Goal: Task Accomplishment & Management: Manage account settings

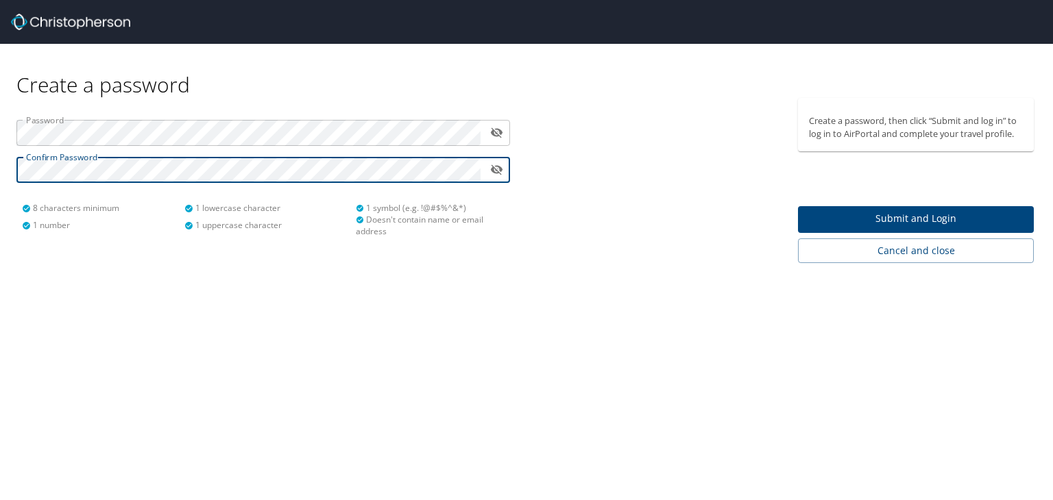
click at [850, 212] on span "Submit and Login" at bounding box center [916, 218] width 214 height 17
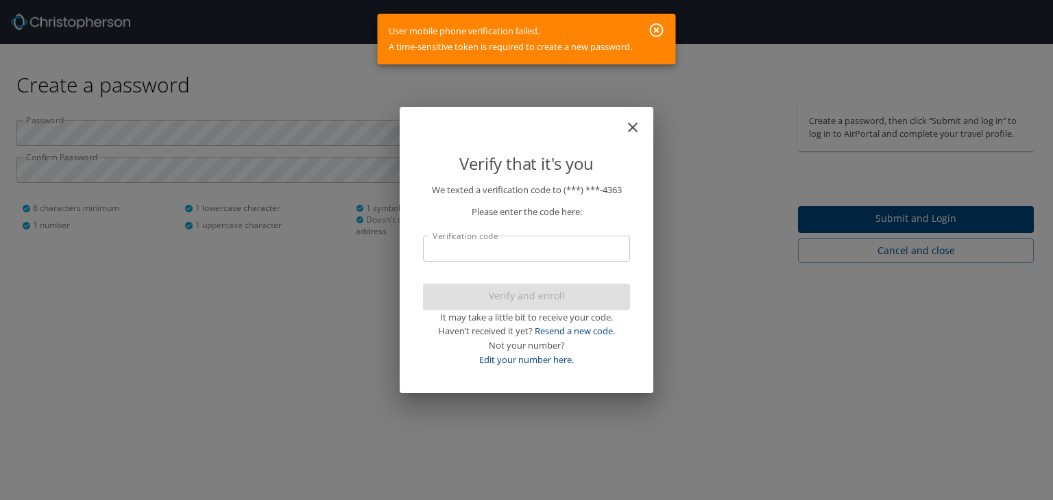
click at [659, 28] on icon "button" at bounding box center [657, 30] width 14 height 14
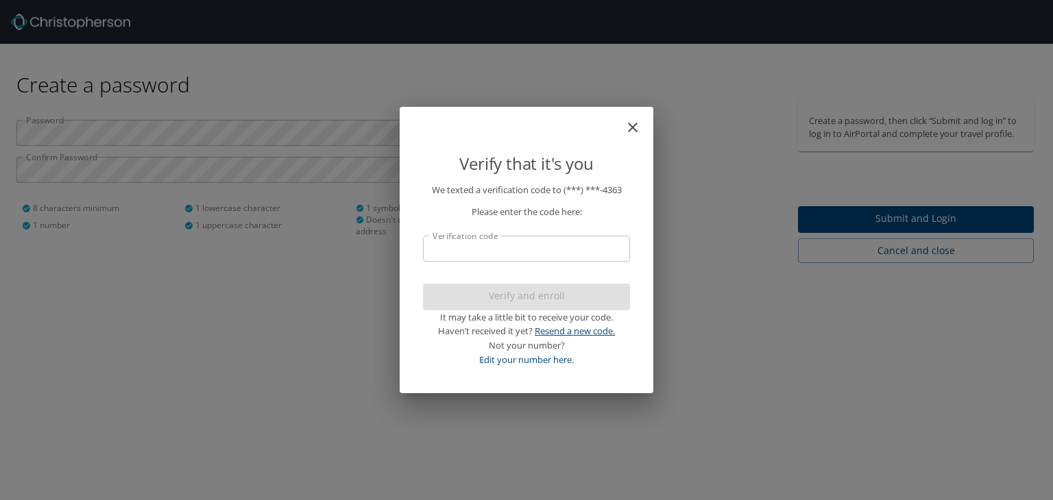
click at [567, 334] on link "Resend a new code." at bounding box center [574, 331] width 80 height 12
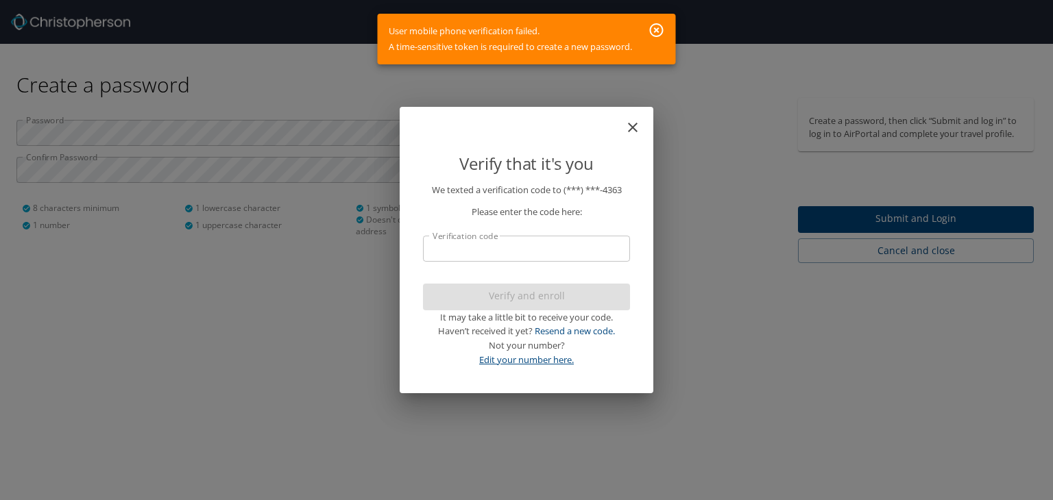
click at [532, 362] on link "Edit your number here." at bounding box center [526, 360] width 95 height 12
select select "US"
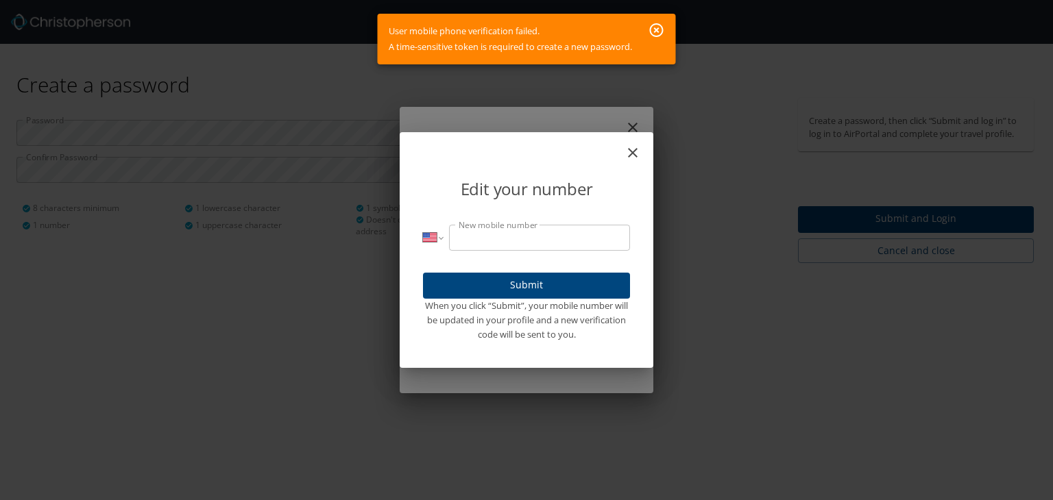
click at [482, 239] on input "New mobile number" at bounding box center [539, 238] width 181 height 26
type input "[PHONE_NUMBER]"
click at [493, 283] on span "Submit" at bounding box center [526, 285] width 185 height 17
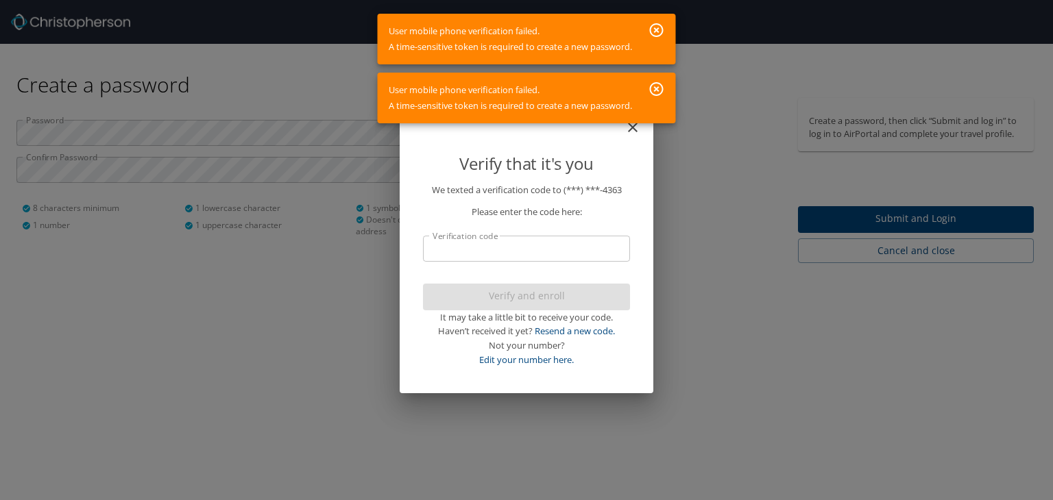
click at [661, 79] on button "button" at bounding box center [656, 89] width 27 height 25
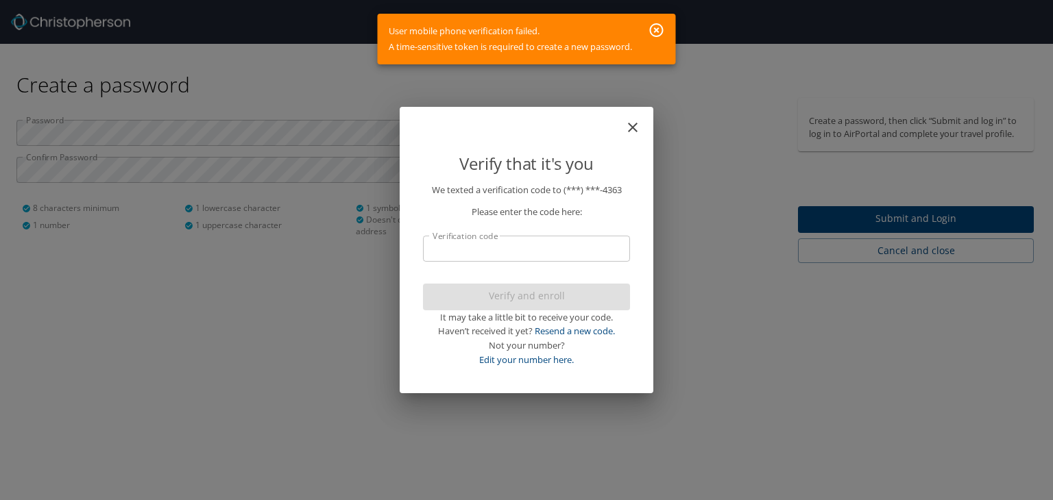
click at [658, 33] on icon "button" at bounding box center [656, 30] width 16 height 16
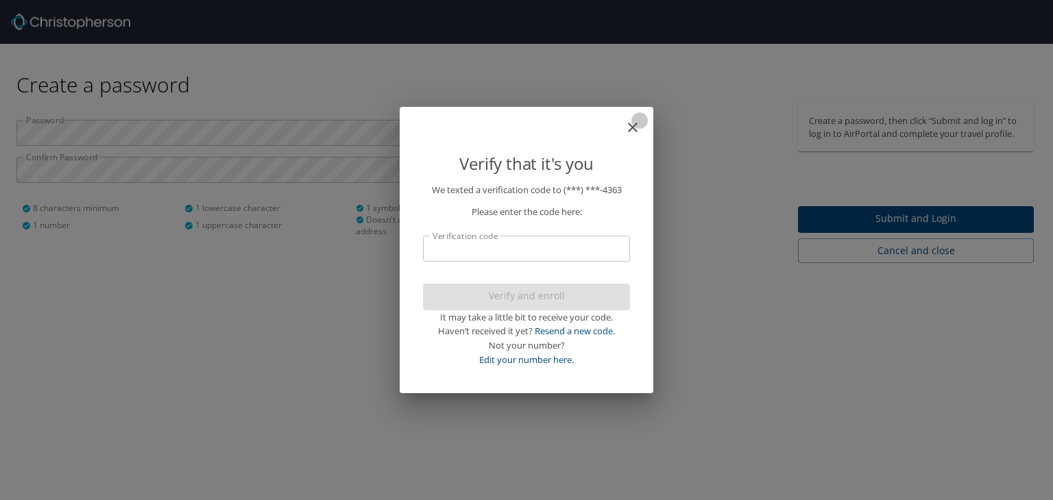
click at [628, 127] on icon "close" at bounding box center [632, 127] width 16 height 16
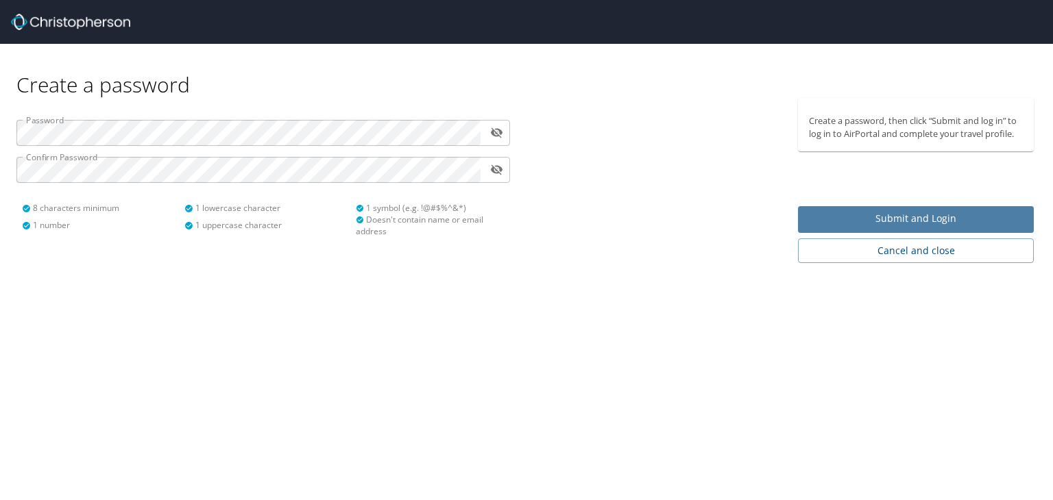
click at [816, 217] on span "Submit and Login" at bounding box center [916, 218] width 214 height 17
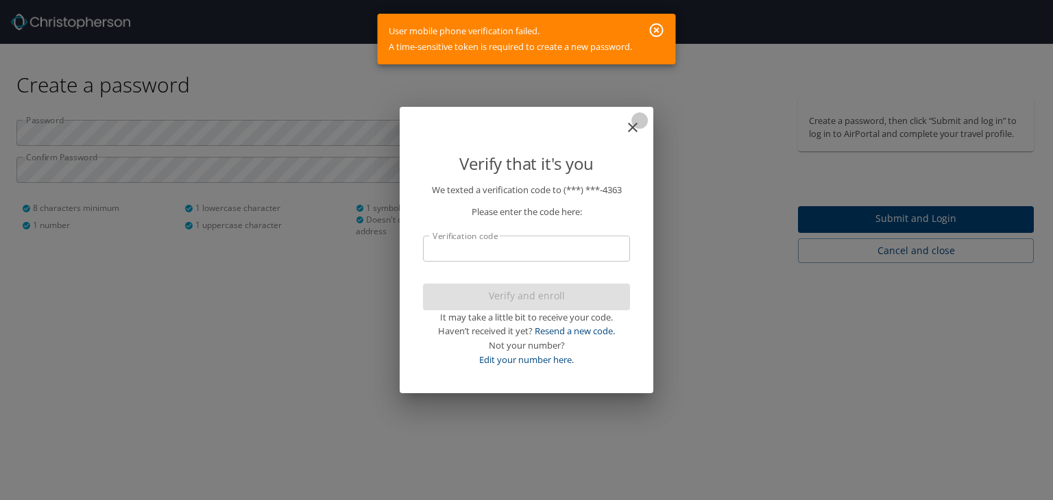
click at [630, 130] on icon "close" at bounding box center [633, 128] width 10 height 10
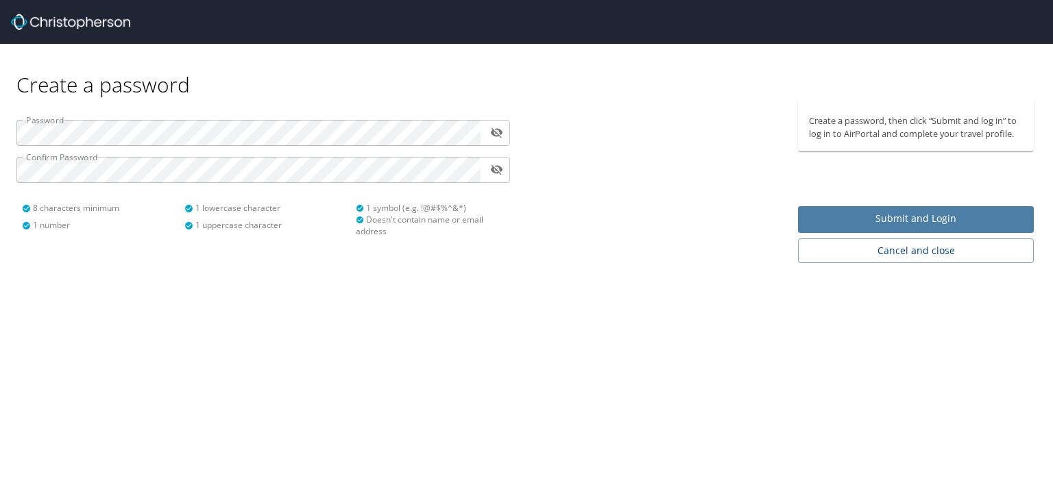
click at [885, 217] on span "Submit and Login" at bounding box center [916, 218] width 214 height 17
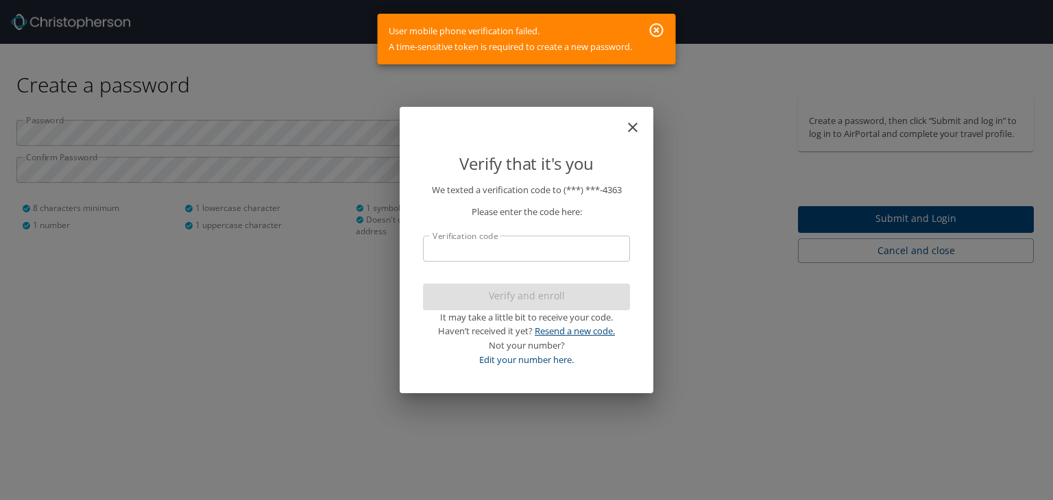
click at [581, 330] on link "Resend a new code." at bounding box center [574, 331] width 80 height 12
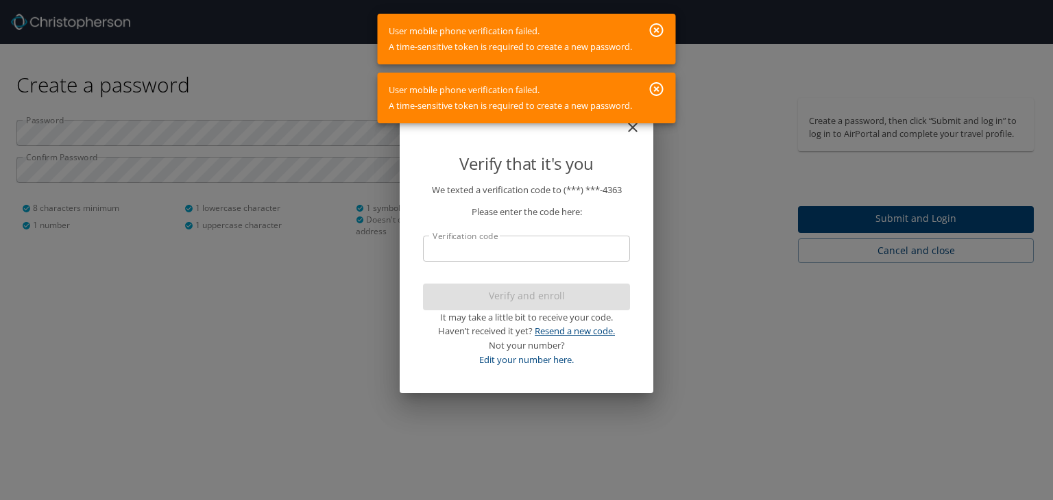
click at [581, 330] on link "Resend a new code." at bounding box center [574, 331] width 80 height 12
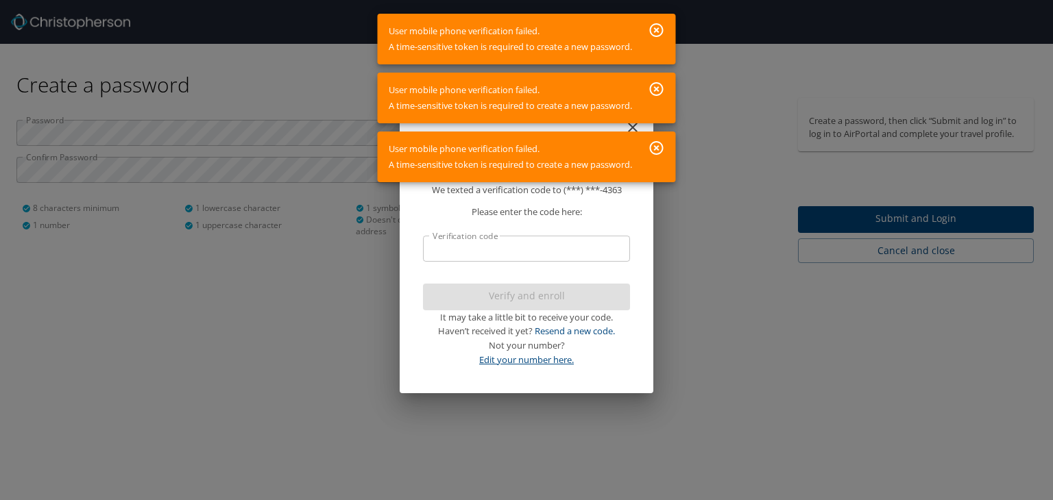
click at [531, 360] on link "Edit your number here." at bounding box center [526, 360] width 95 height 12
select select "US"
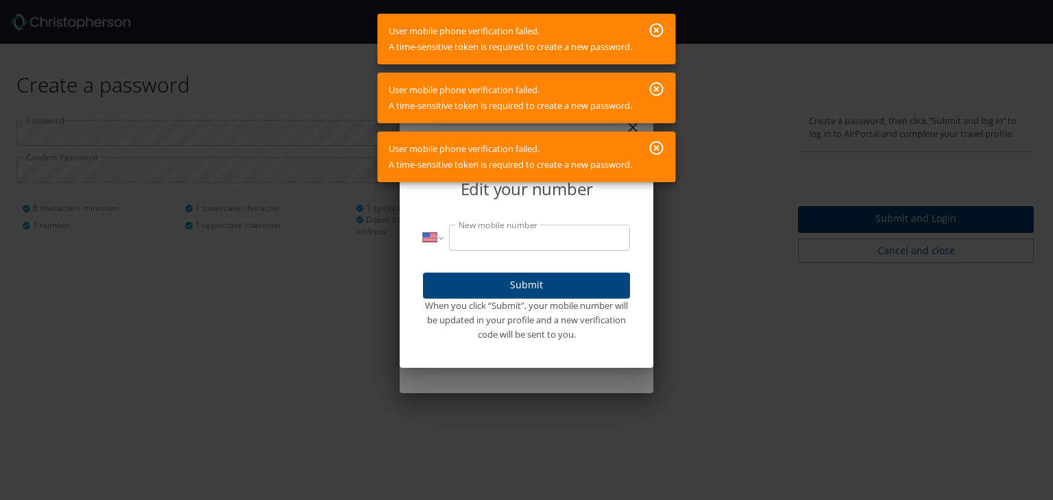
click at [494, 241] on input "New mobile number" at bounding box center [539, 238] width 181 height 26
type input "[PHONE_NUMBER]"
click at [511, 288] on span "Submit" at bounding box center [526, 285] width 185 height 17
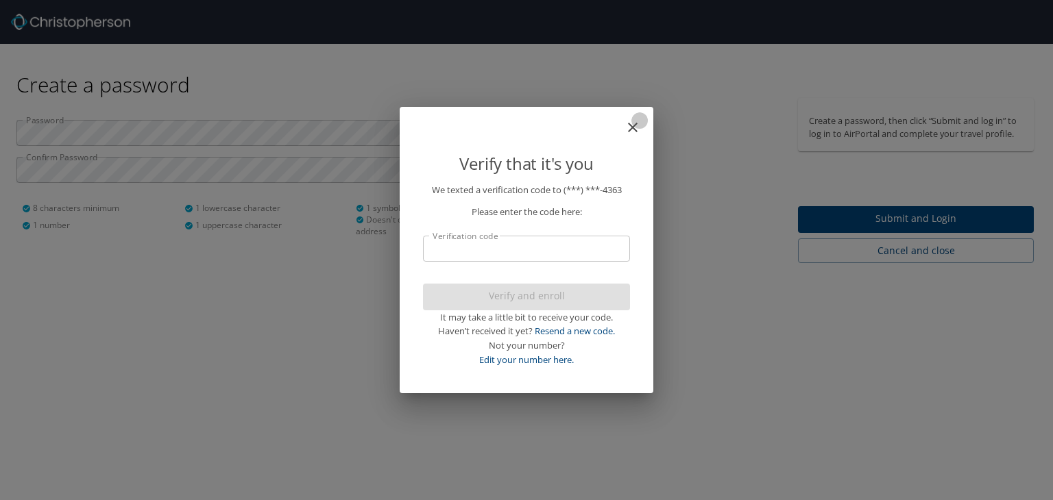
click at [630, 130] on icon "close" at bounding box center [633, 128] width 10 height 10
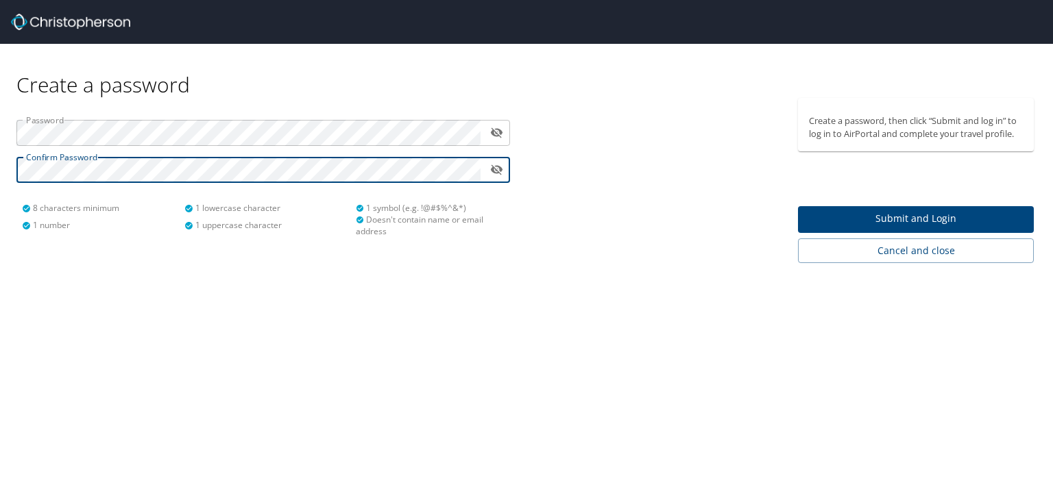
click at [879, 214] on span "Submit and Login" at bounding box center [916, 218] width 214 height 17
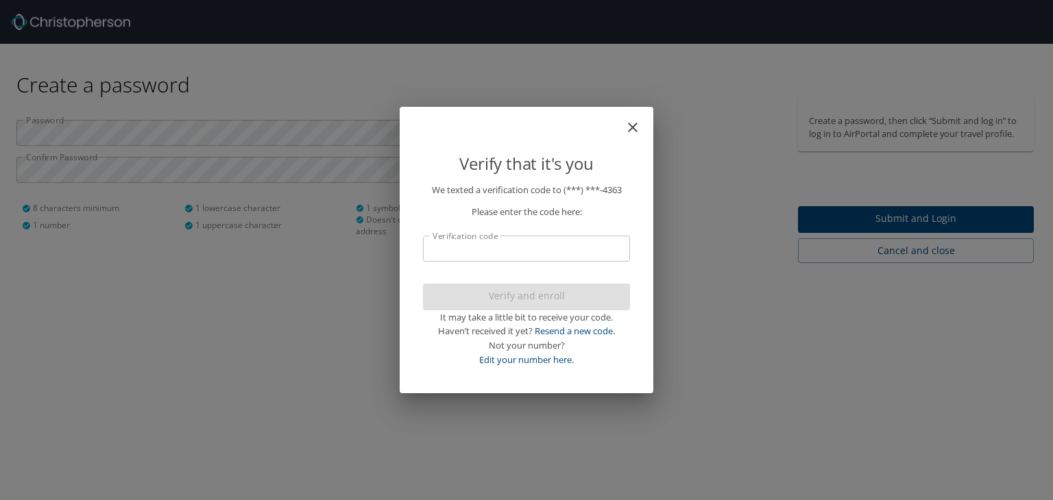
click at [571, 250] on input "Verification code" at bounding box center [526, 249] width 207 height 26
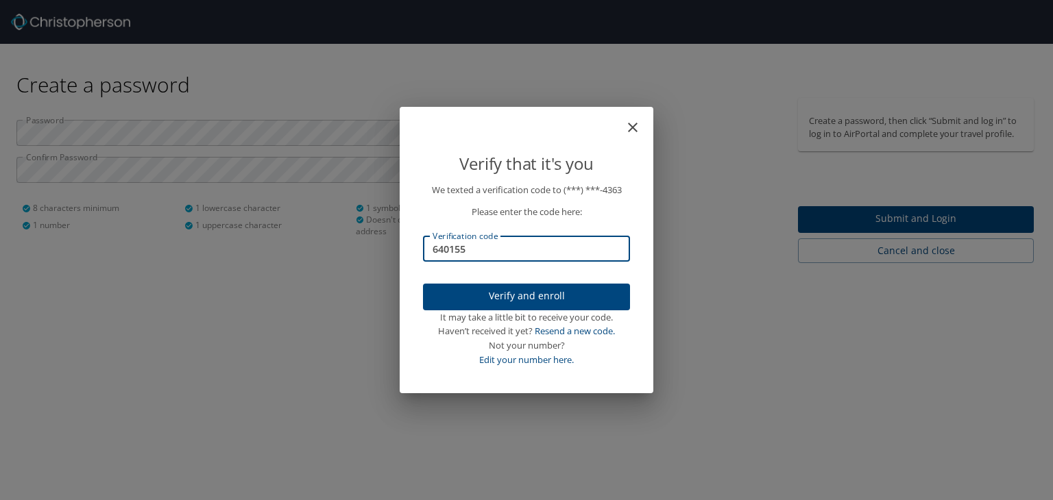
type input "640155"
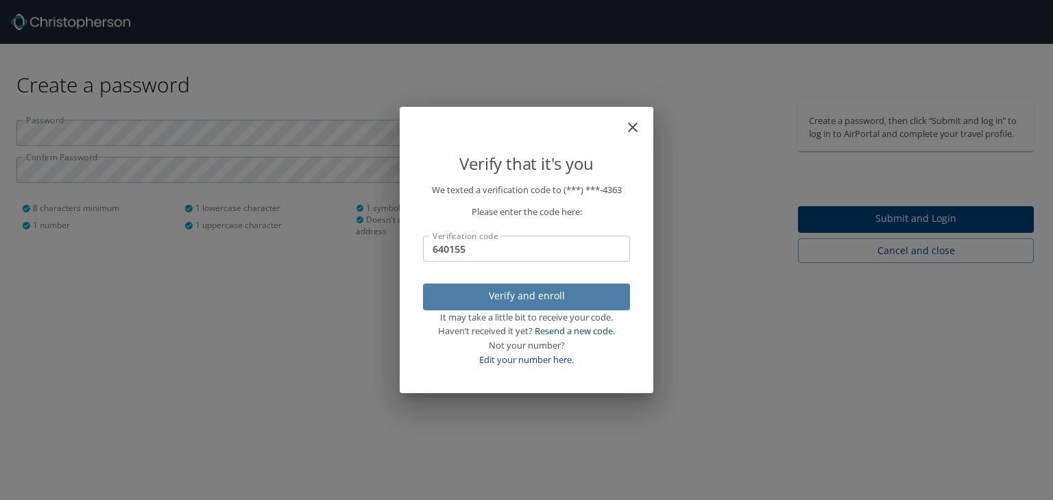
click at [561, 302] on span "Verify and enroll" at bounding box center [526, 296] width 185 height 17
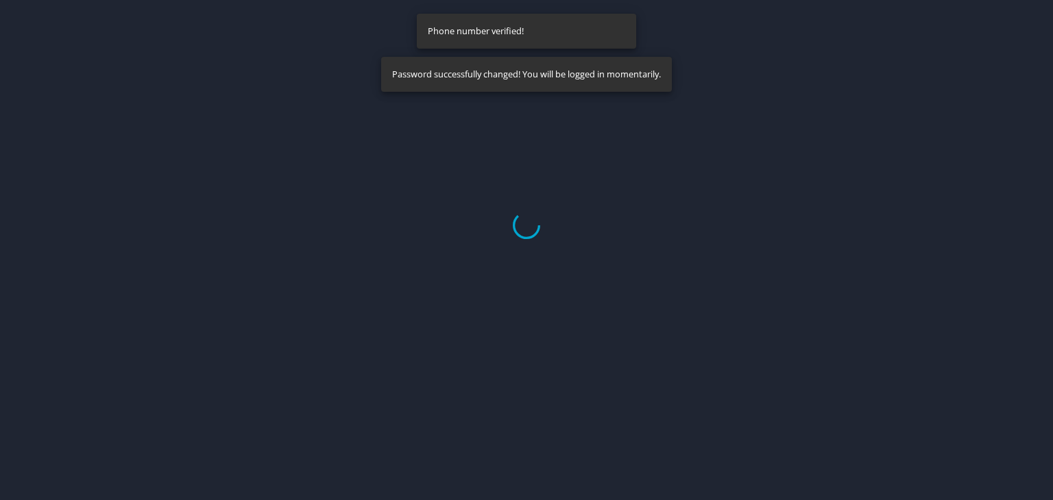
select select "US"
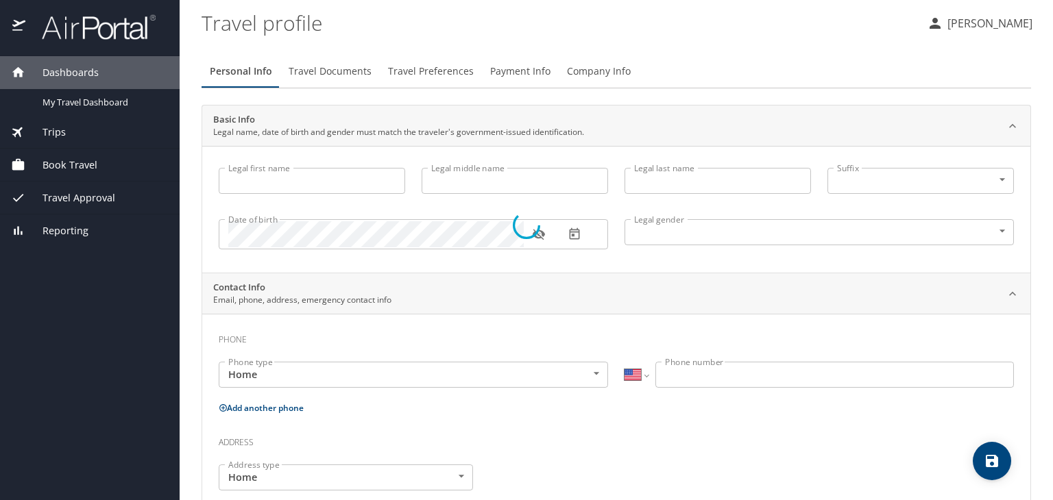
type input "Sukanya"
type input "Gakare"
type input "[DEMOGRAPHIC_DATA]"
select select "US"
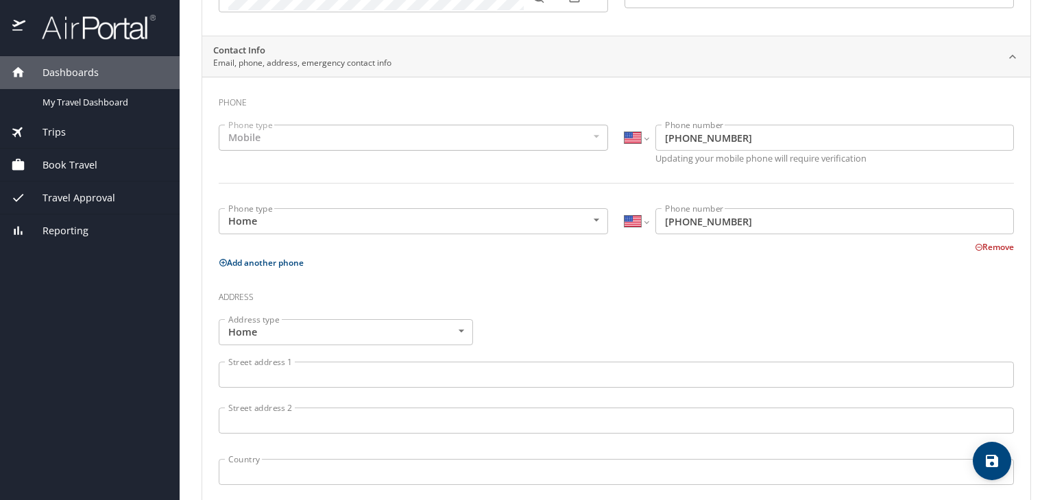
scroll to position [243, 0]
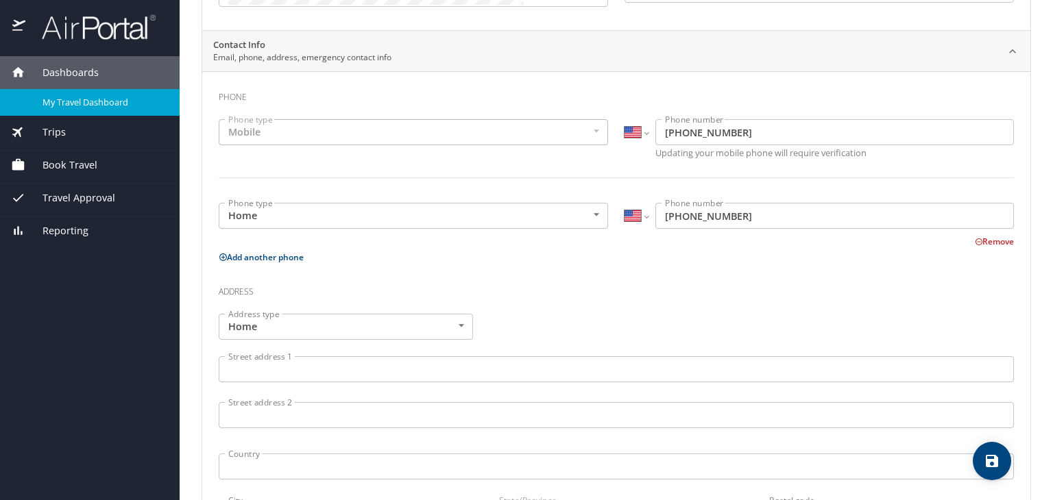
click at [88, 97] on span "My Travel Dashboard" at bounding box center [102, 102] width 121 height 13
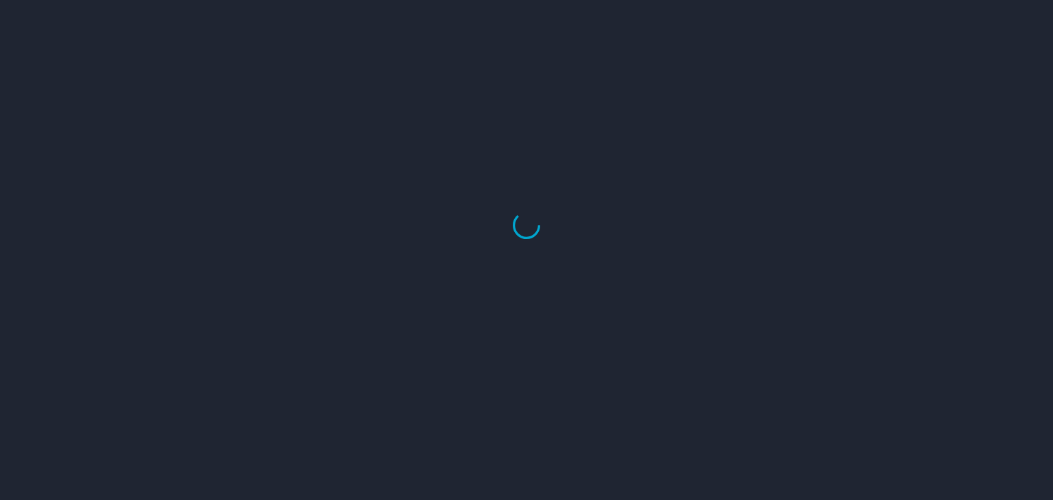
select select "US"
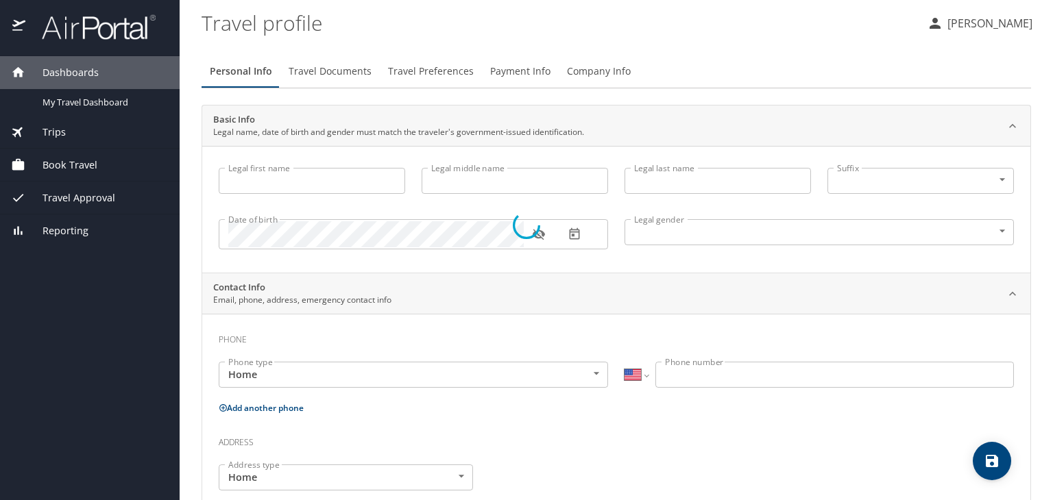
type input "Sukanya"
type input "Gakare"
type input "[DEMOGRAPHIC_DATA]"
select select "US"
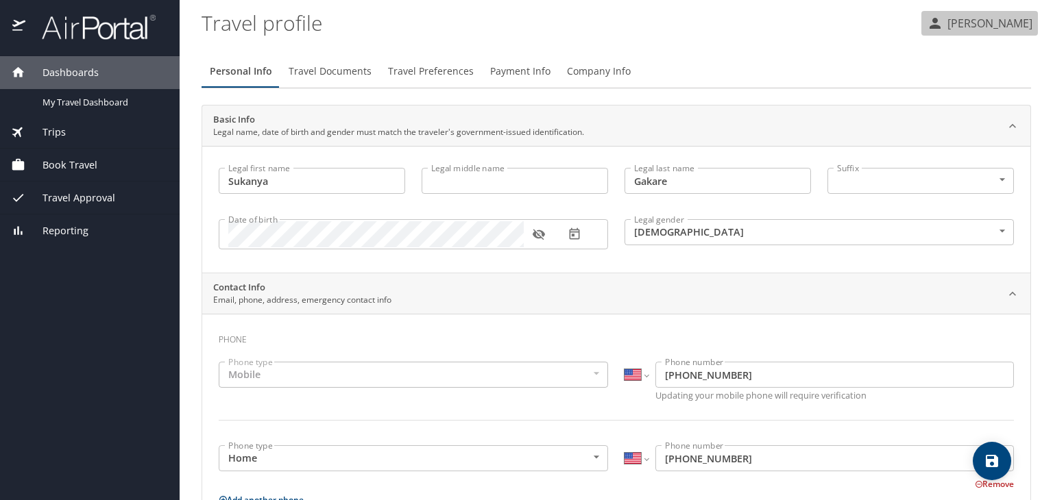
click at [987, 21] on p "[PERSON_NAME]" at bounding box center [987, 23] width 89 height 16
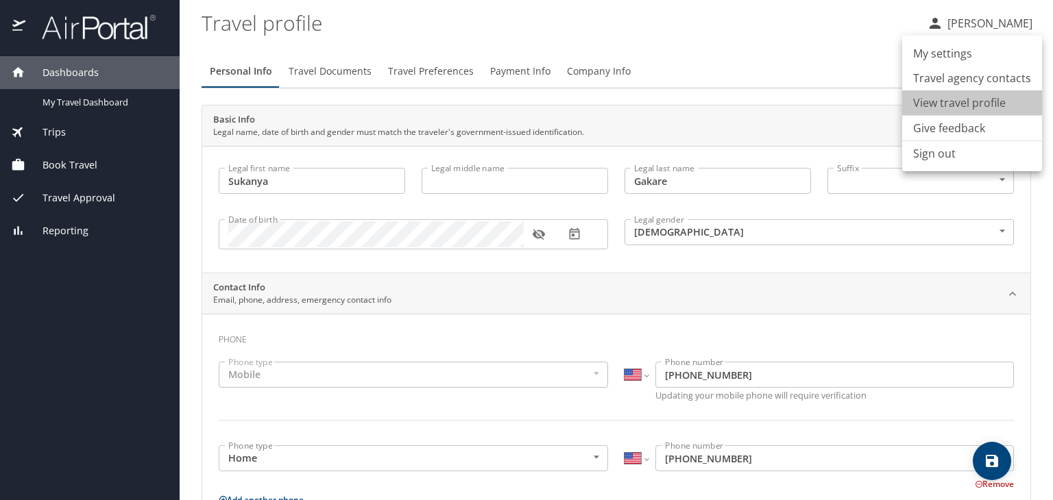
click at [973, 102] on li "View travel profile" at bounding box center [972, 102] width 140 height 25
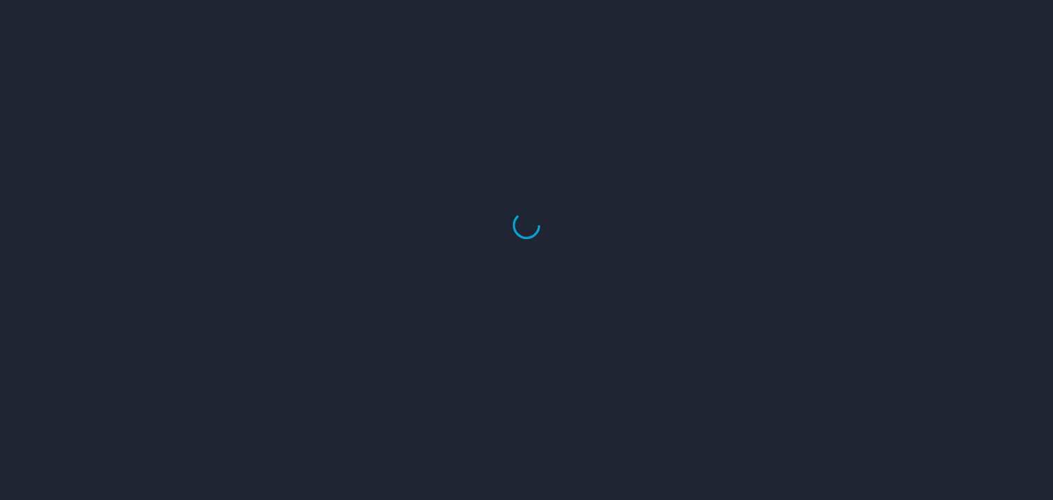
select select "US"
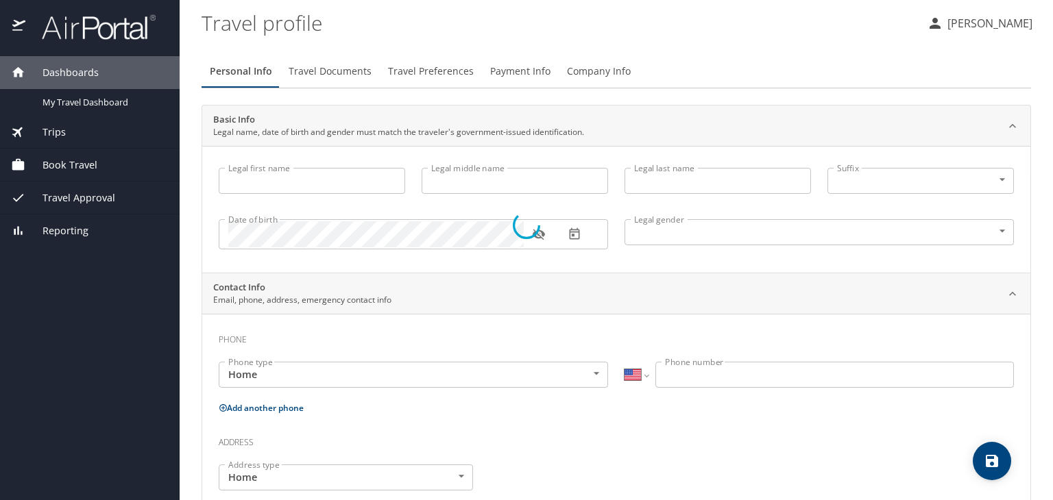
type input "Sukanya"
type input "Gakare"
type input "[DEMOGRAPHIC_DATA]"
select select "US"
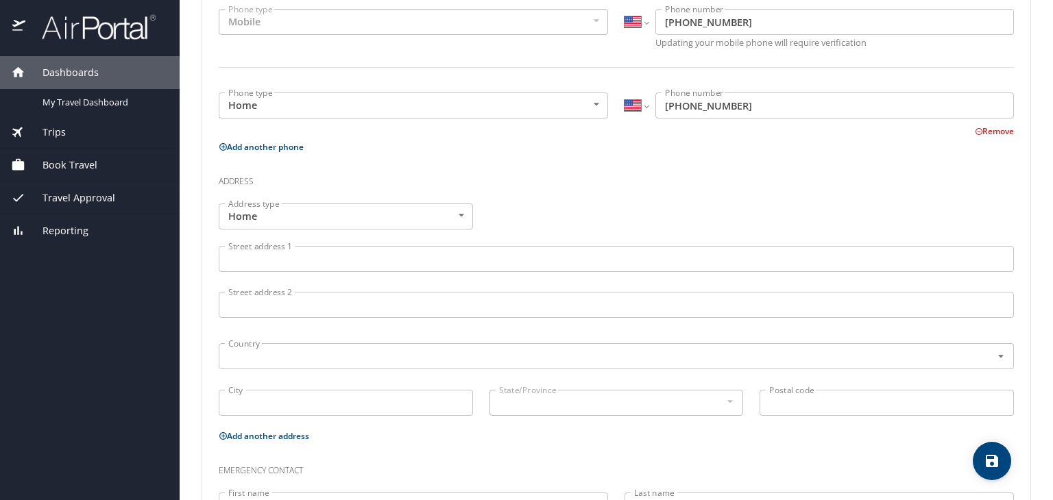
scroll to position [461, 0]
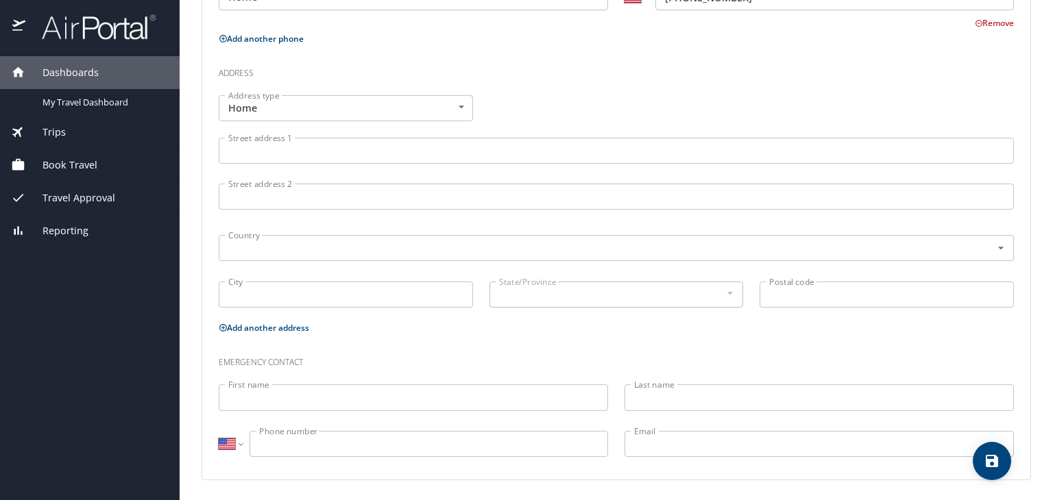
click at [295, 151] on input "Street address 1" at bounding box center [616, 151] width 795 height 26
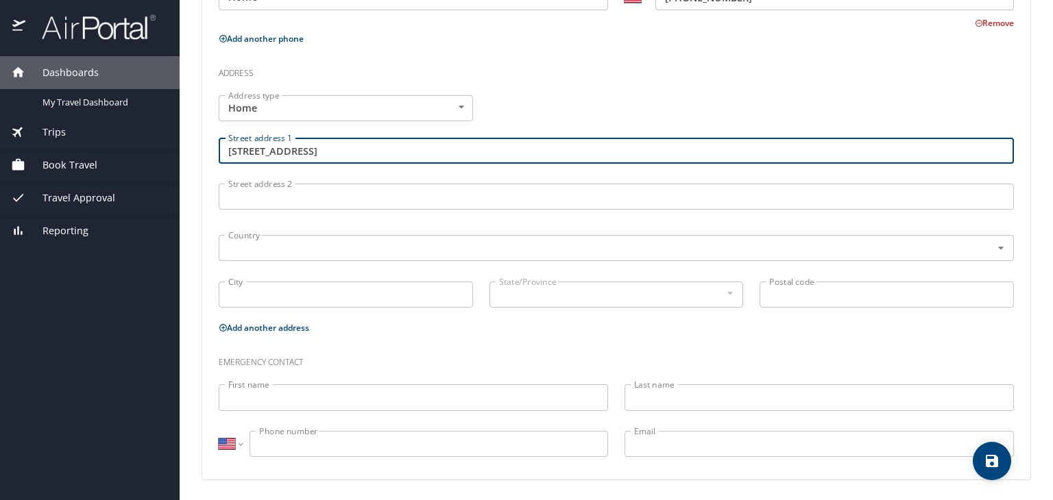
type input "[STREET_ADDRESS]"
click at [263, 302] on input "City" at bounding box center [346, 295] width 254 height 26
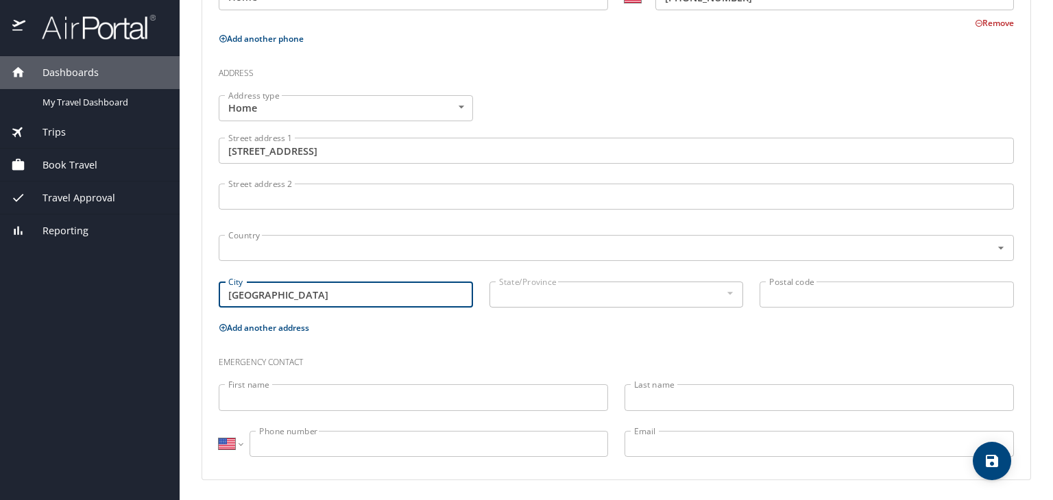
type input "[GEOGRAPHIC_DATA]"
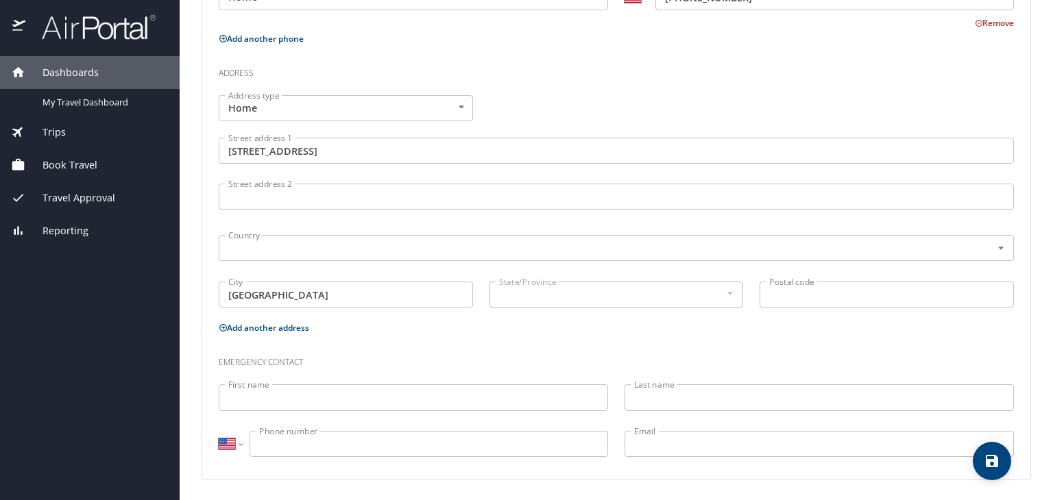
click at [725, 292] on div at bounding box center [729, 293] width 15 height 16
click at [783, 296] on input "Postal code" at bounding box center [886, 295] width 254 height 26
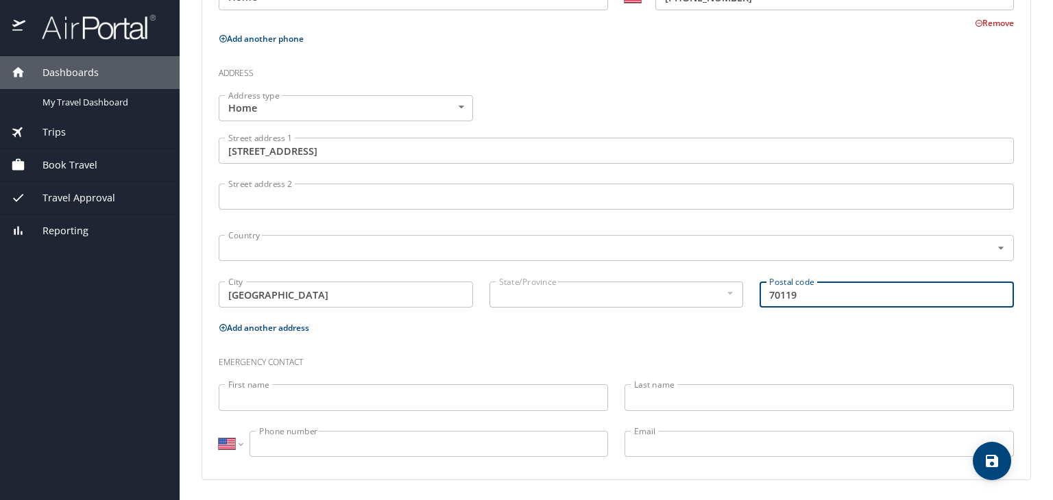
click at [722, 292] on div at bounding box center [729, 293] width 15 height 16
type input "70119"
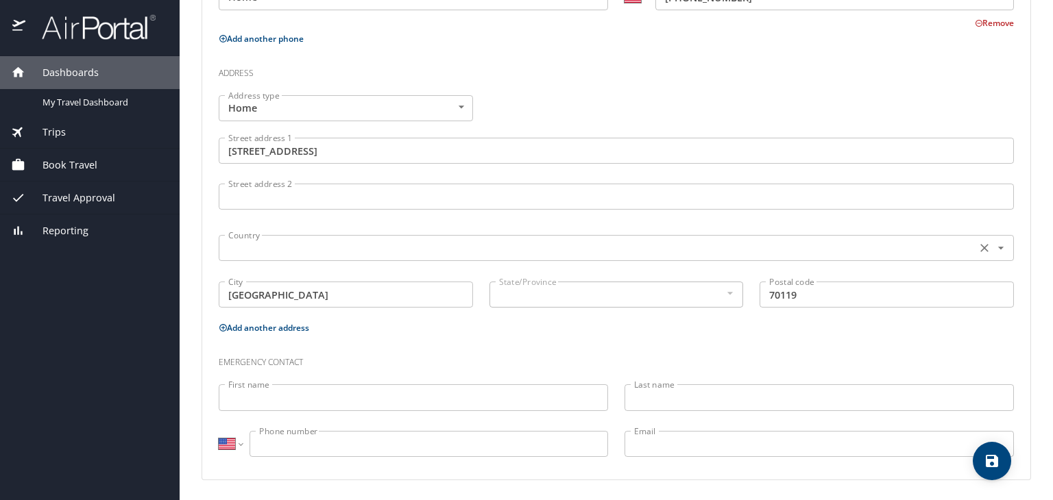
click at [465, 244] on input "text" at bounding box center [596, 248] width 746 height 18
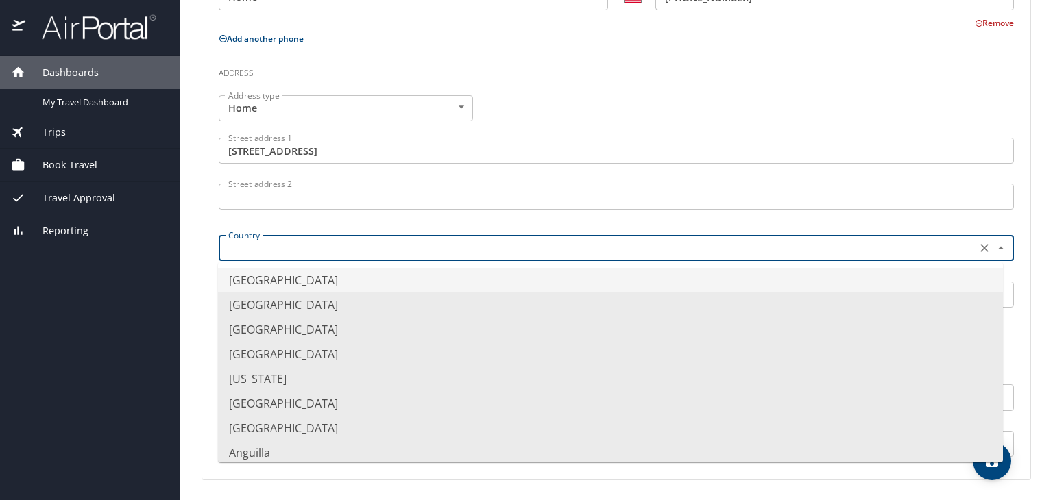
click at [451, 276] on li "[GEOGRAPHIC_DATA]" at bounding box center [610, 280] width 785 height 25
type input "[GEOGRAPHIC_DATA]"
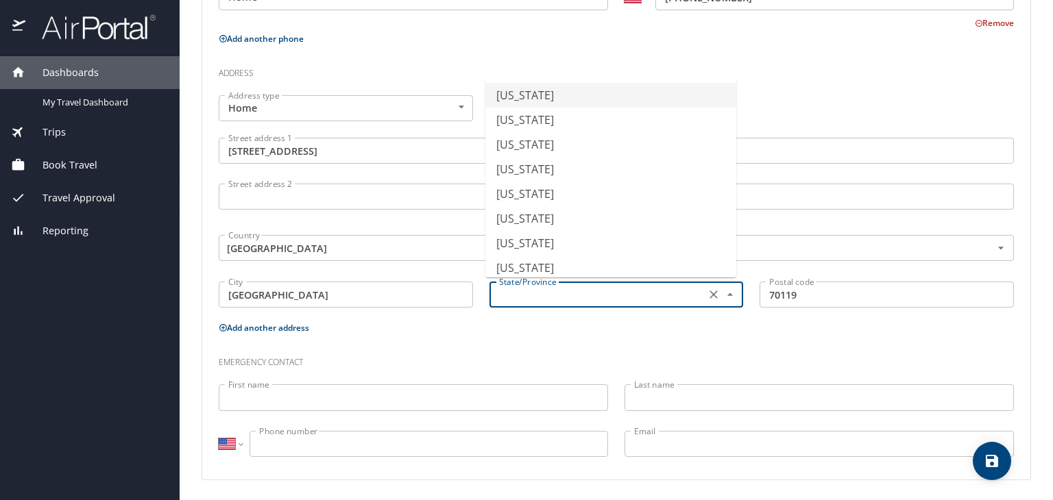
click at [609, 299] on input "text" at bounding box center [596, 295] width 206 height 18
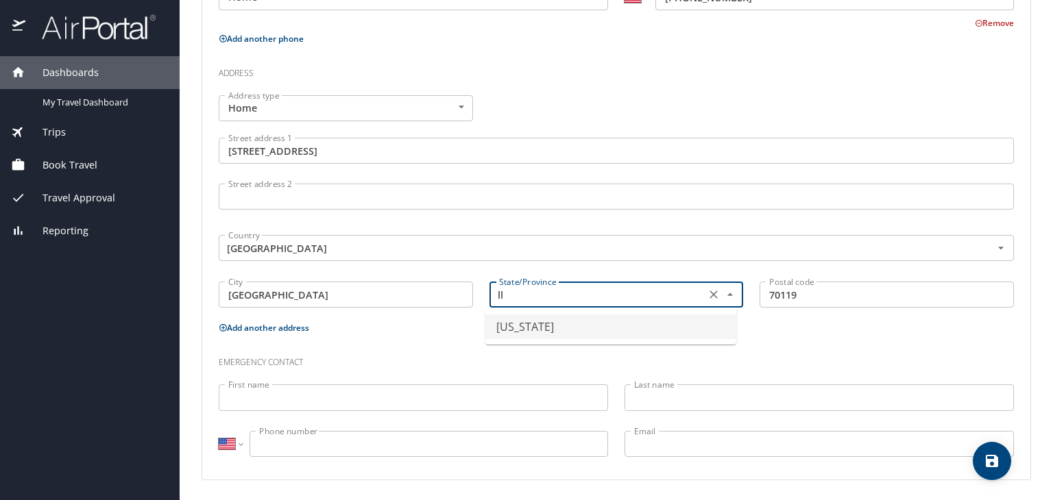
type input "l"
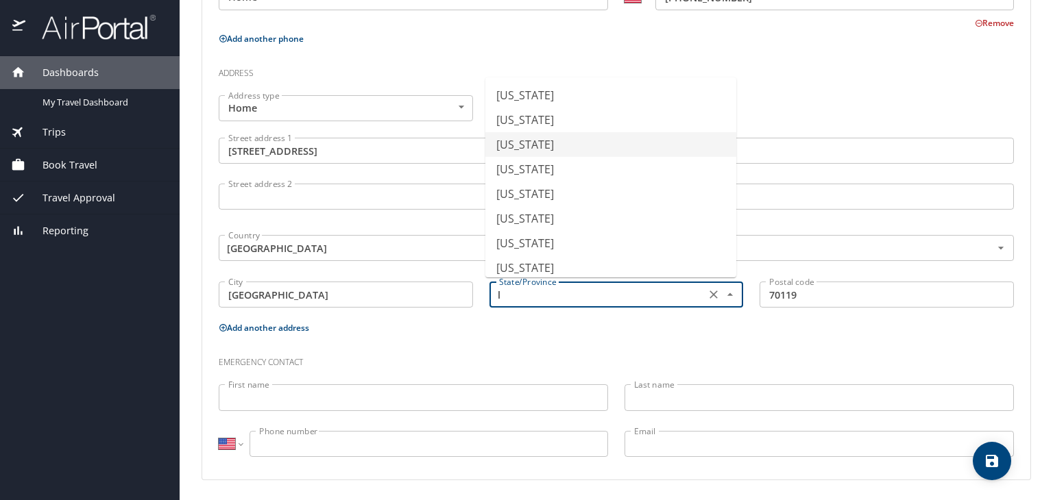
scroll to position [96, 0]
click at [511, 194] on li "[US_STATE]" at bounding box center [610, 196] width 251 height 25
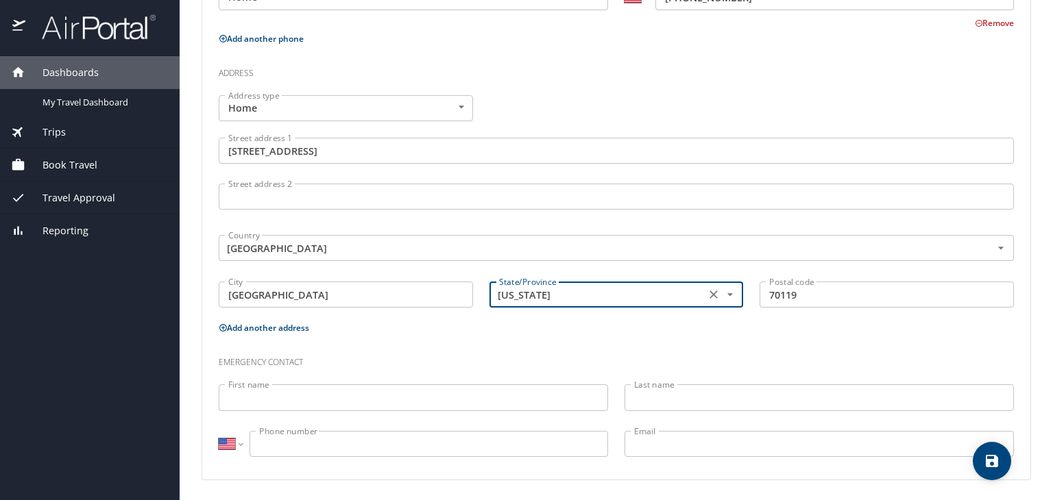
type input "[US_STATE]"
click at [301, 402] on input "First name" at bounding box center [413, 397] width 389 height 26
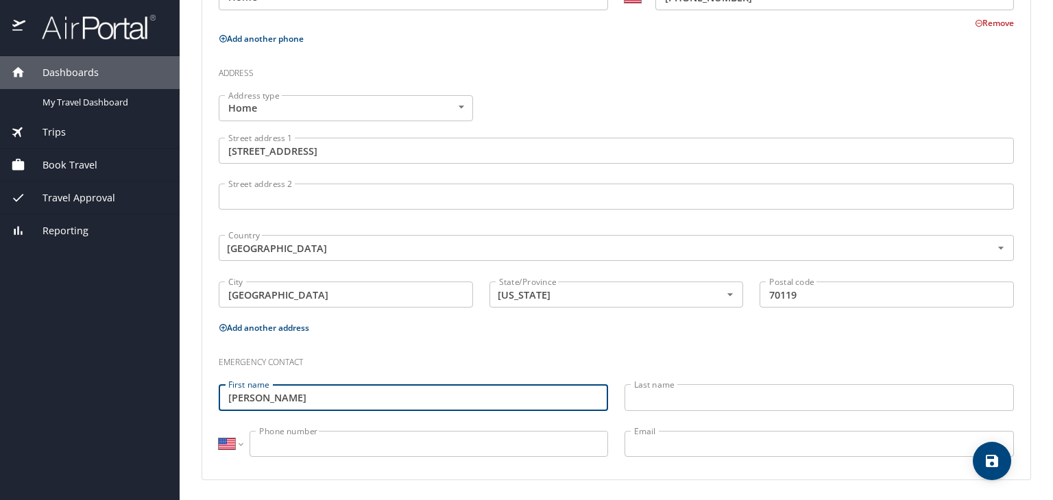
type input "[PERSON_NAME]"
click at [687, 393] on input "Last name" at bounding box center [818, 397] width 389 height 26
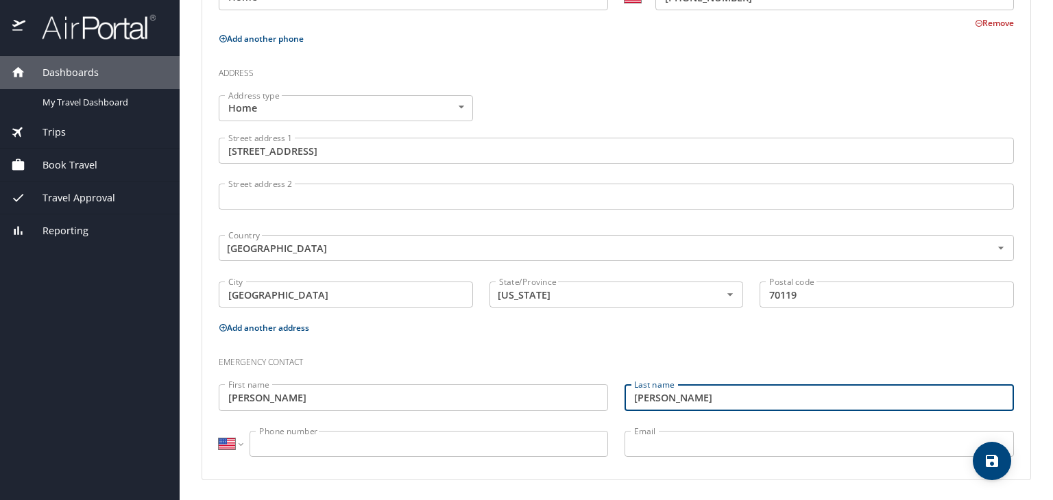
type input "[PERSON_NAME]"
click at [307, 443] on input "Phone number" at bounding box center [428, 444] width 358 height 26
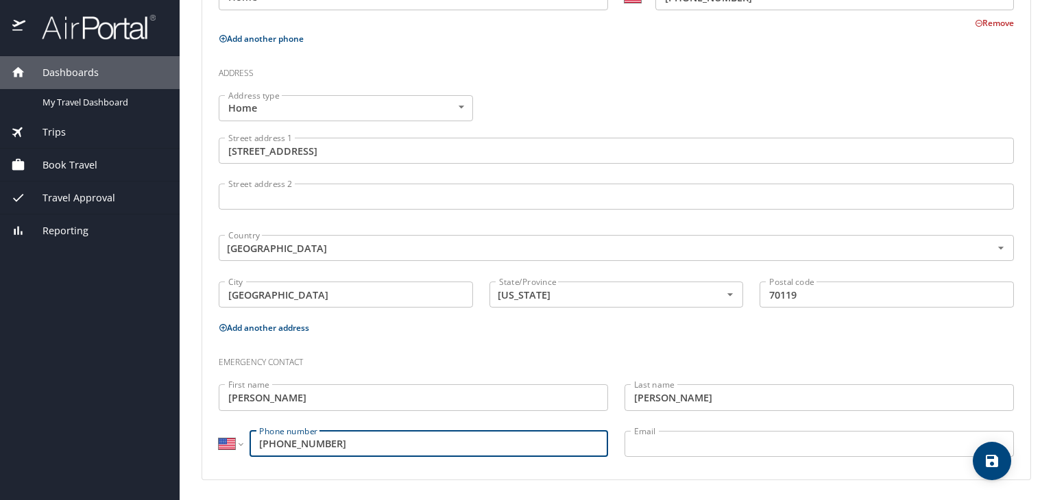
type input "[PHONE_NUMBER]"
click at [684, 444] on input "Email" at bounding box center [818, 444] width 389 height 26
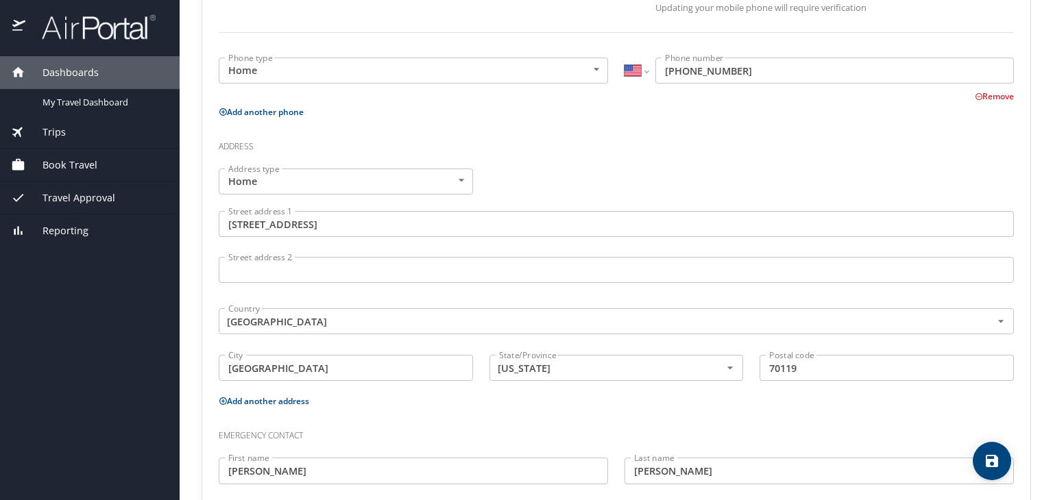
scroll to position [461, 0]
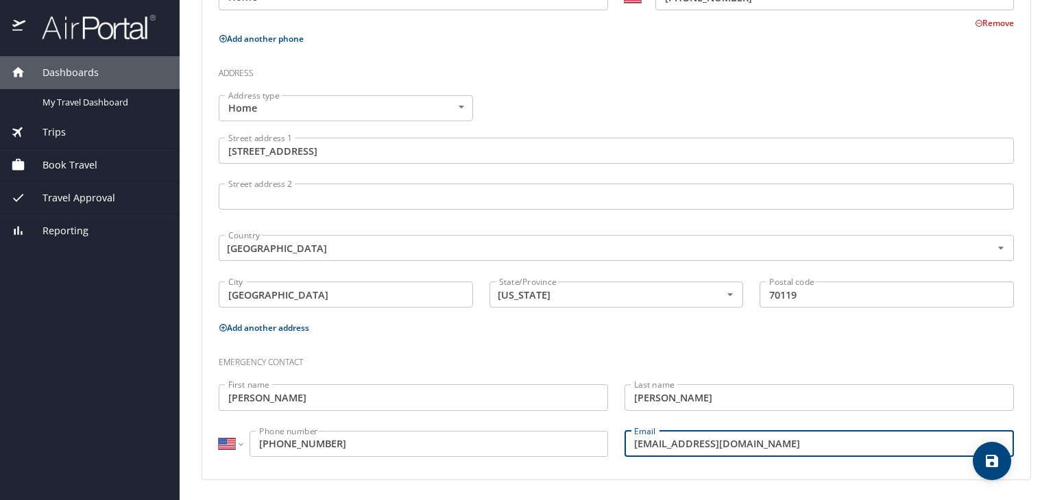
type input "[EMAIL_ADDRESS][DOMAIN_NAME]"
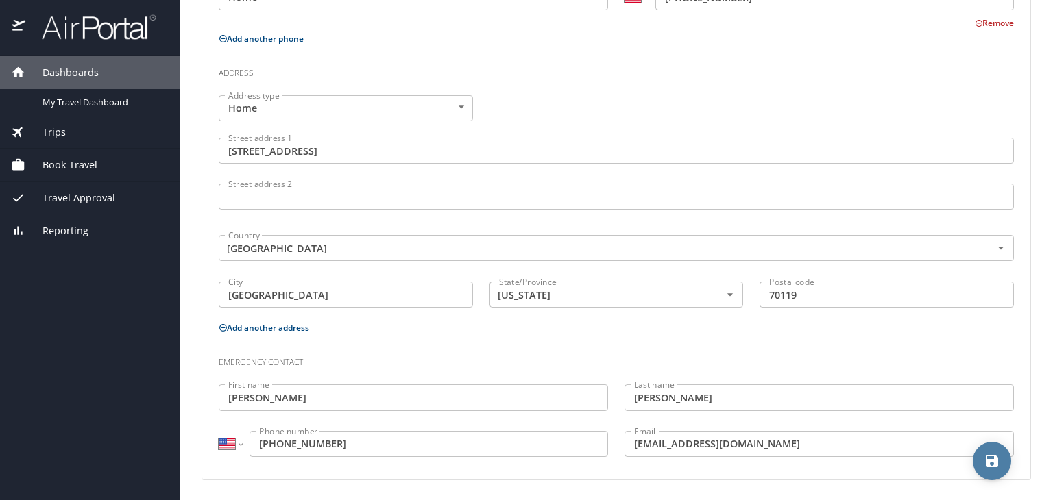
click at [990, 462] on icon "save" at bounding box center [991, 461] width 16 height 16
select select "US"
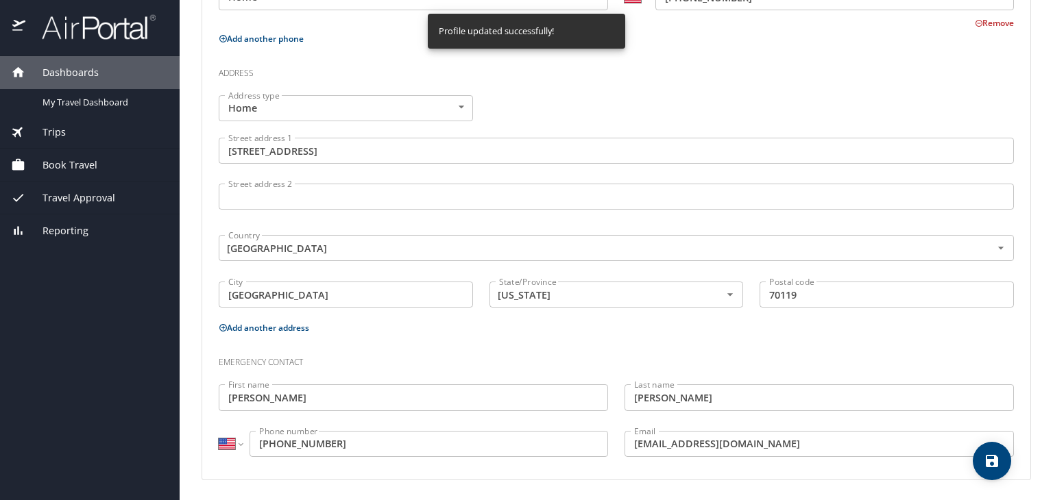
select select "US"
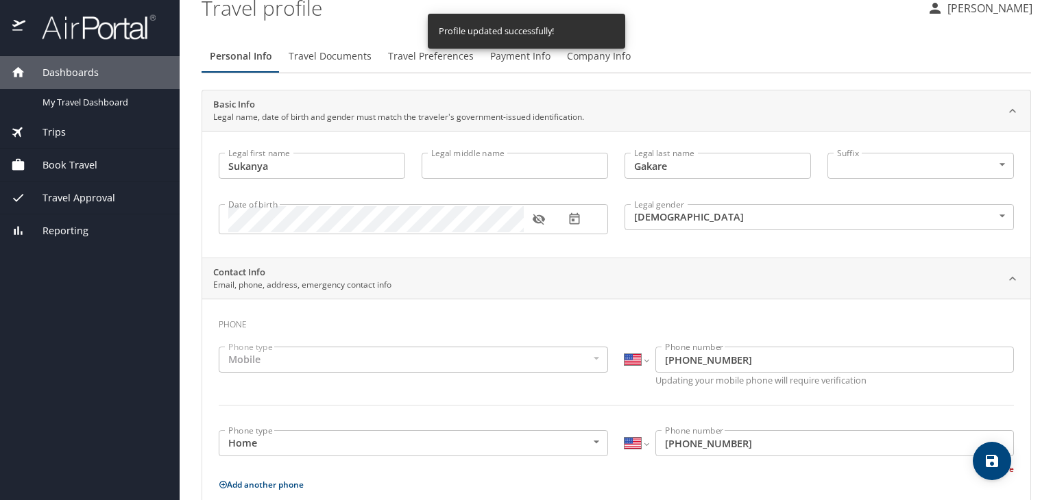
scroll to position [0, 0]
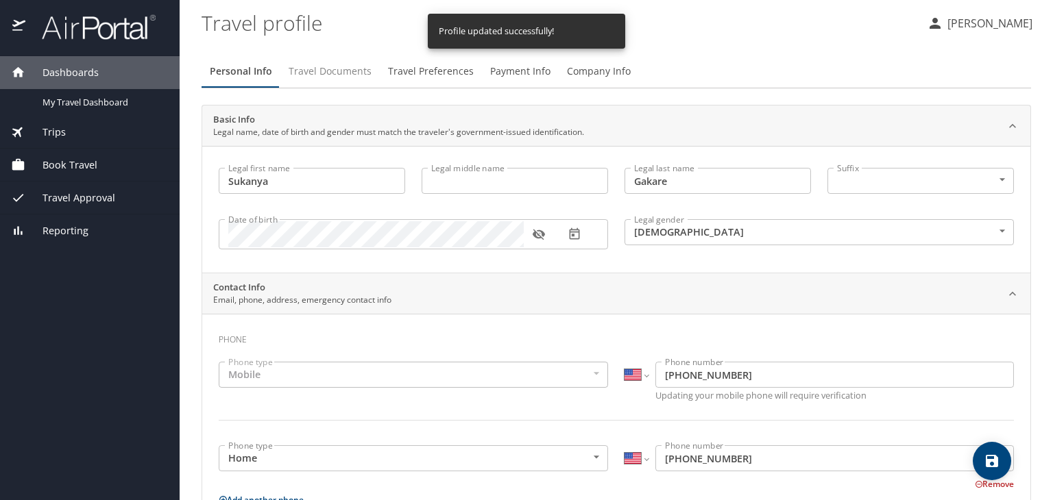
click at [326, 68] on span "Travel Documents" at bounding box center [329, 71] width 83 height 17
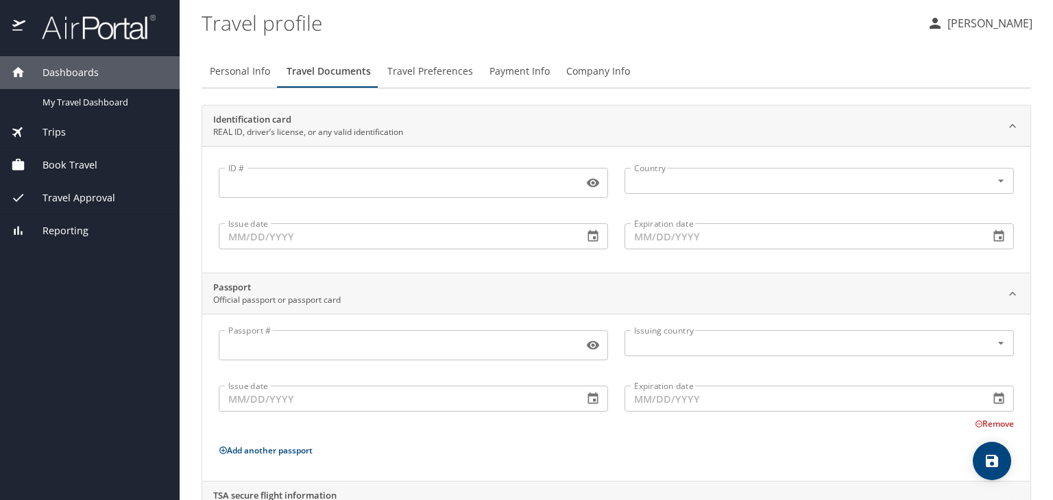
click at [432, 73] on span "Travel Preferences" at bounding box center [430, 71] width 86 height 17
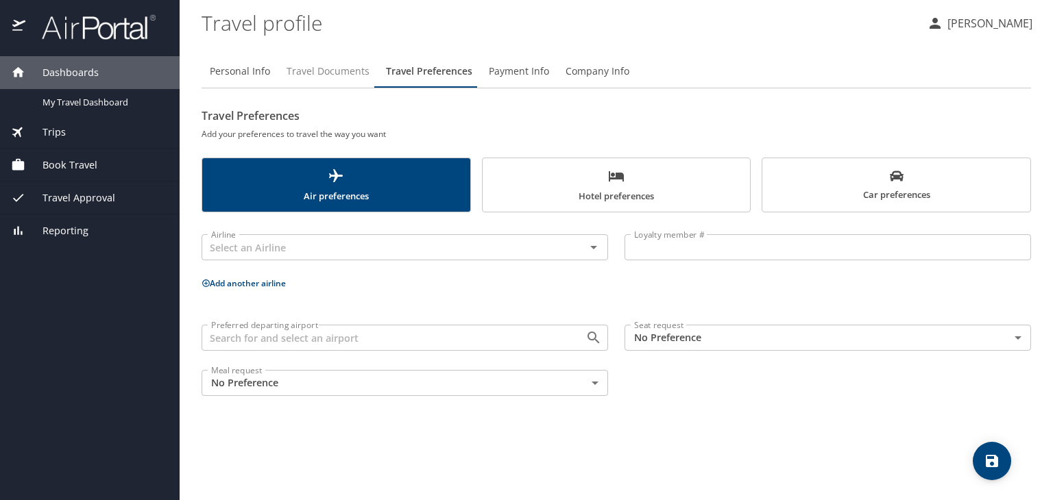
click at [317, 75] on span "Travel Documents" at bounding box center [327, 71] width 83 height 17
